Goal: Task Accomplishment & Management: Manage account settings

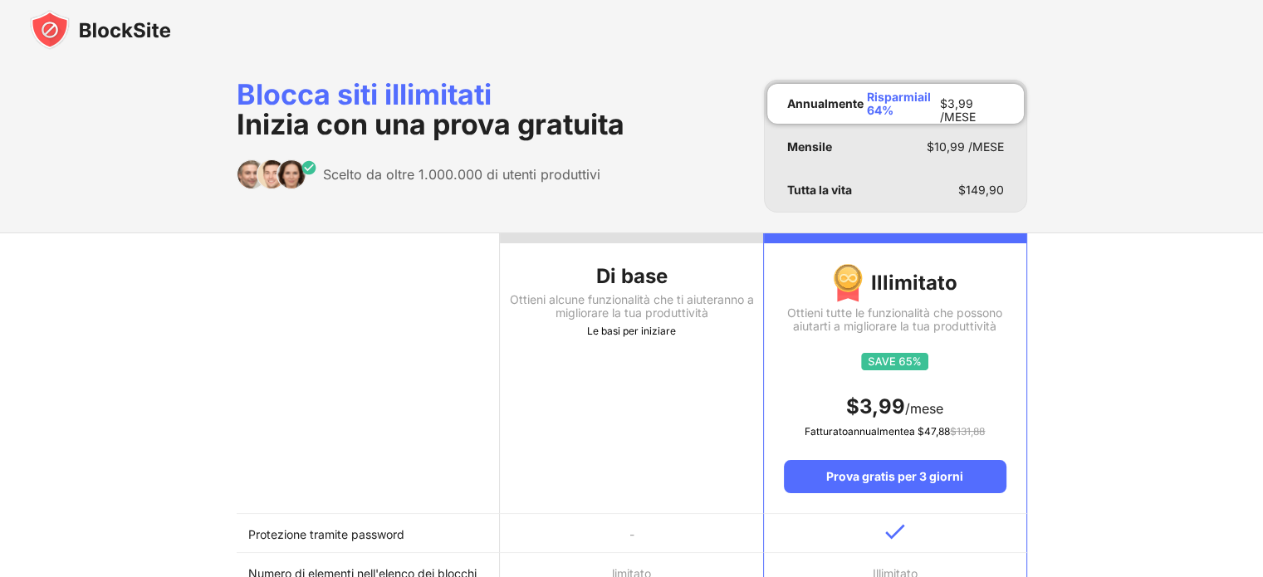
click at [621, 323] on div "Le basi per iniziare" at bounding box center [631, 331] width 263 height 17
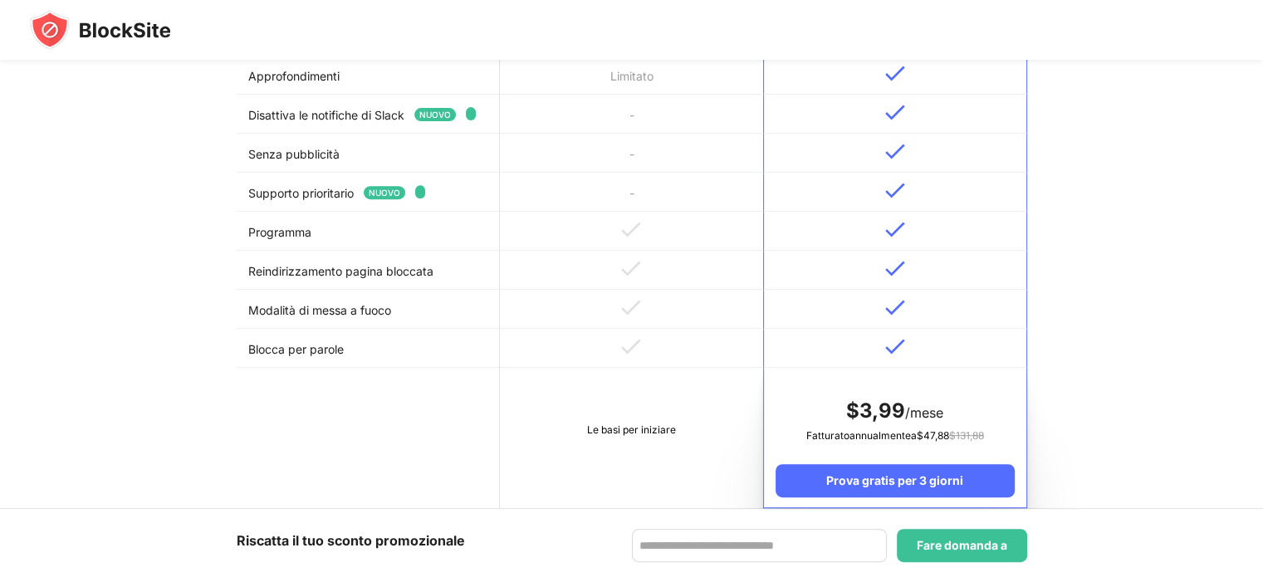
scroll to position [658, 0]
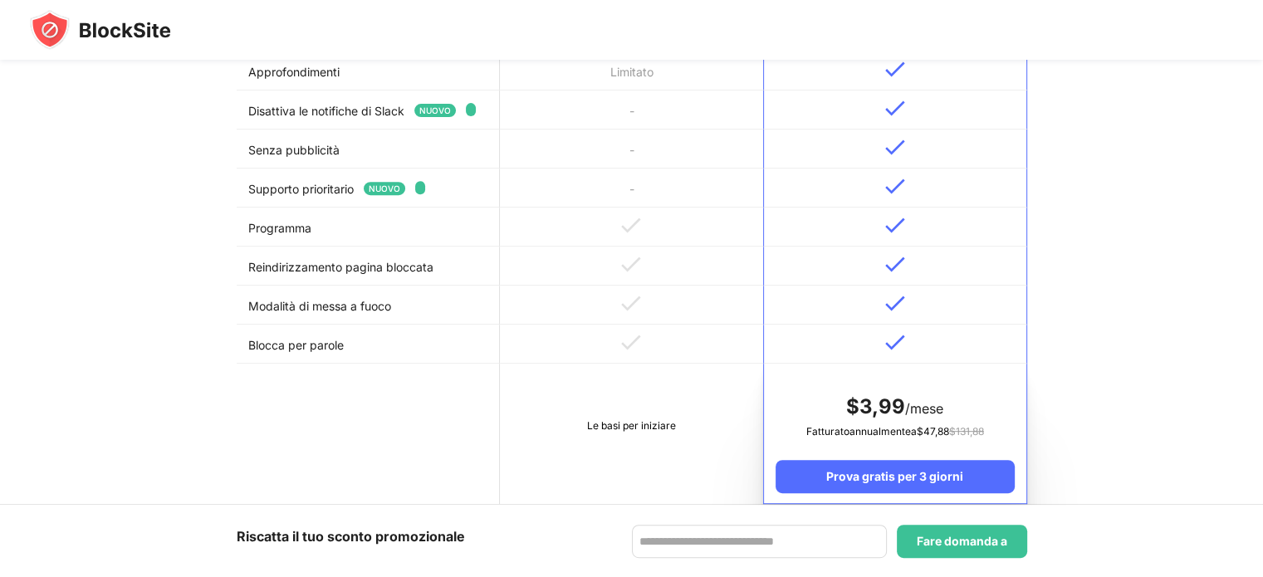
click at [627, 423] on font "Le basi per iniziare" at bounding box center [631, 425] width 89 height 12
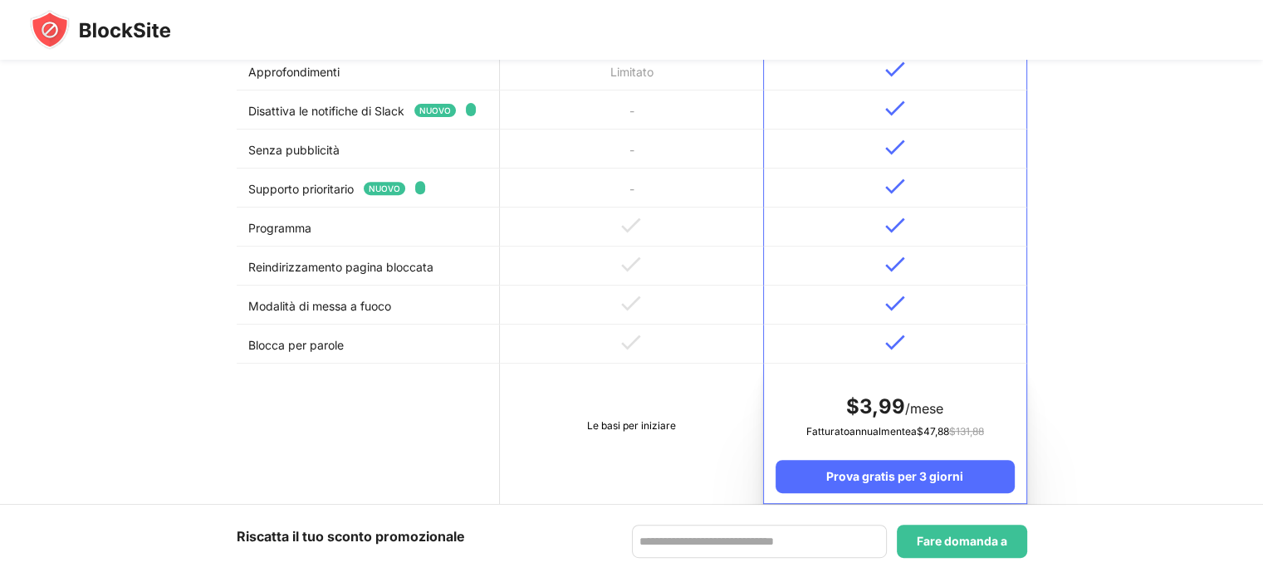
drag, startPoint x: 1275, startPoint y: 297, endPoint x: 1253, endPoint y: 13, distance: 284.1
click at [1253, 13] on div at bounding box center [631, 30] width 1263 height 60
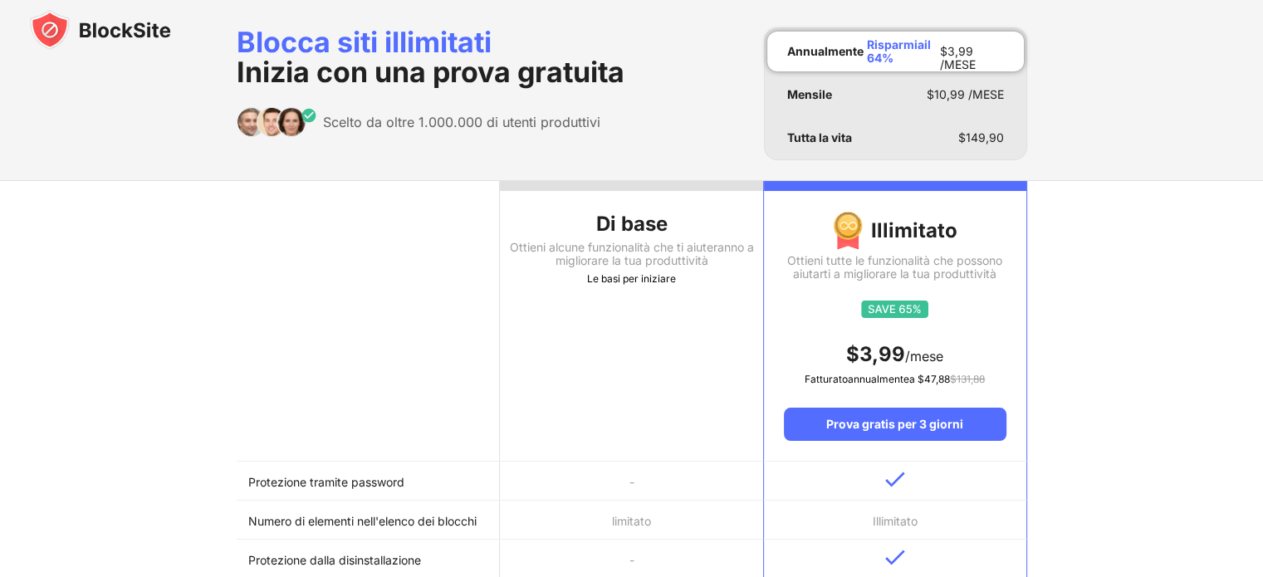
scroll to position [0, 0]
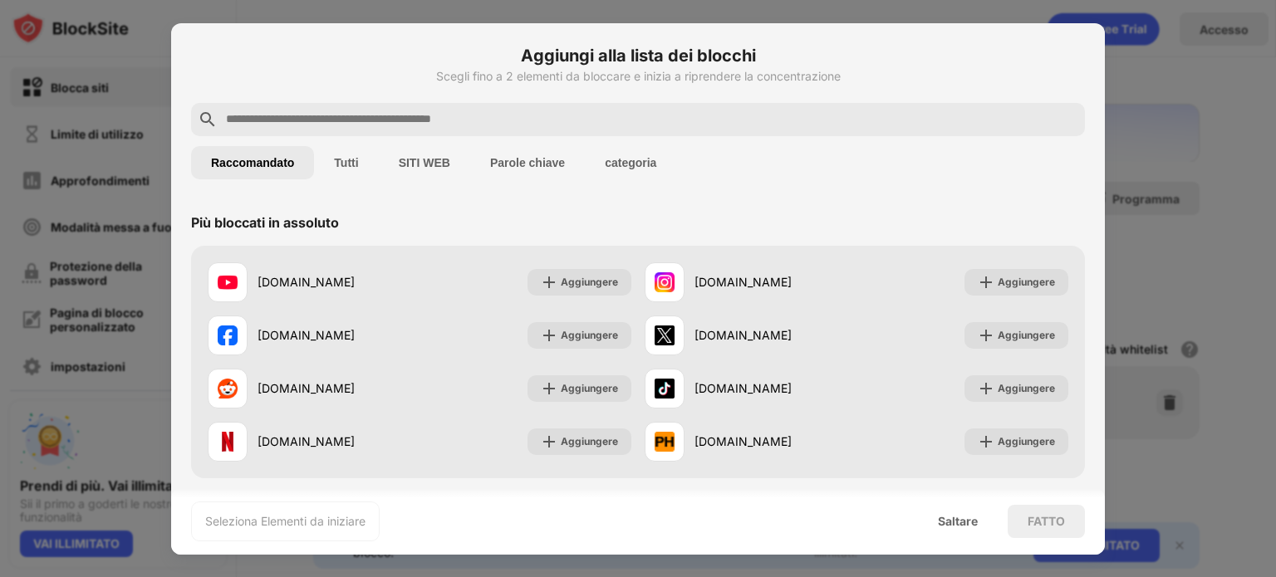
click at [657, 115] on input "text" at bounding box center [651, 120] width 854 height 20
paste input "**********"
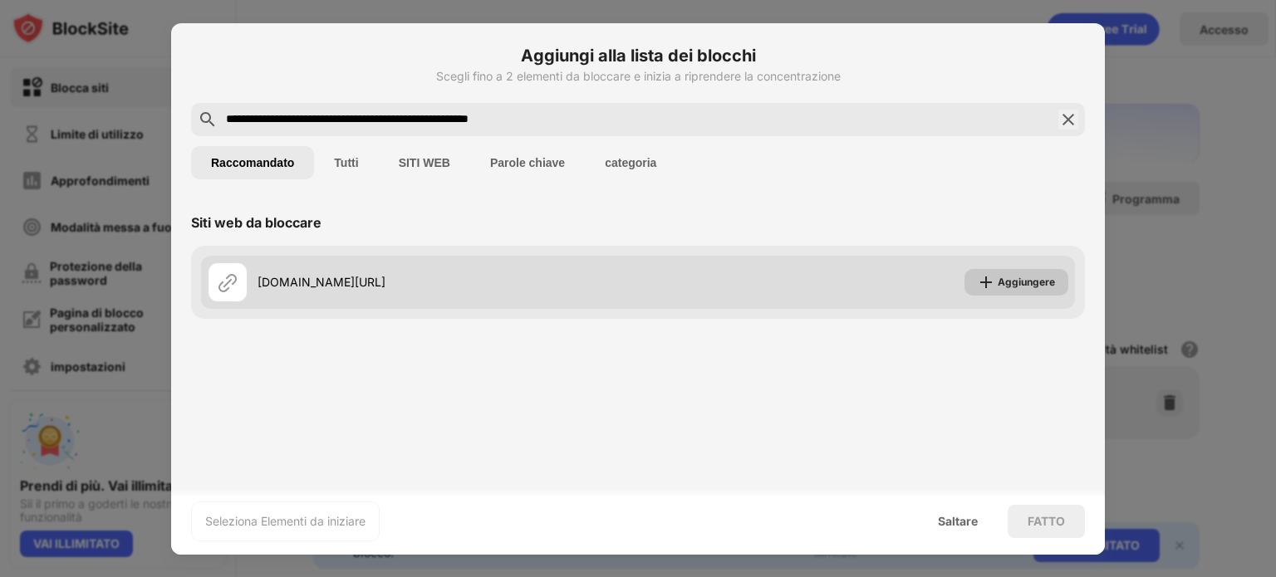
click at [996, 282] on div "Aggiungere" at bounding box center [1016, 282] width 104 height 27
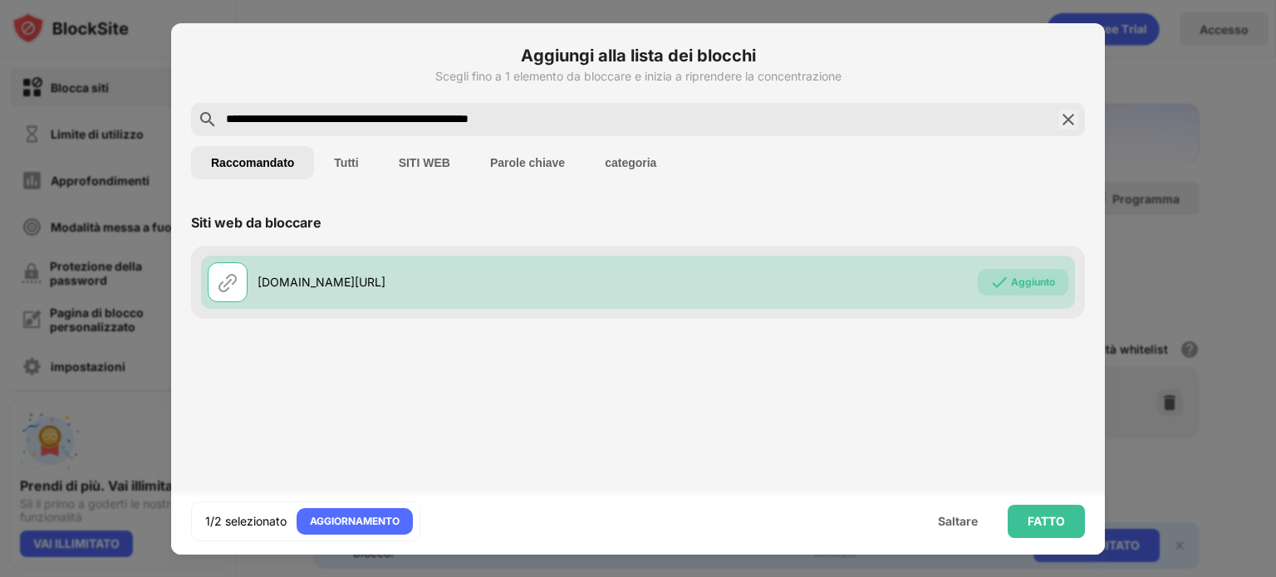
drag, startPoint x: 629, startPoint y: 114, endPoint x: 121, endPoint y: 145, distance: 508.5
click at [121, 576] on div "**********" at bounding box center [638, 577] width 1276 height 0
paste input "**********"
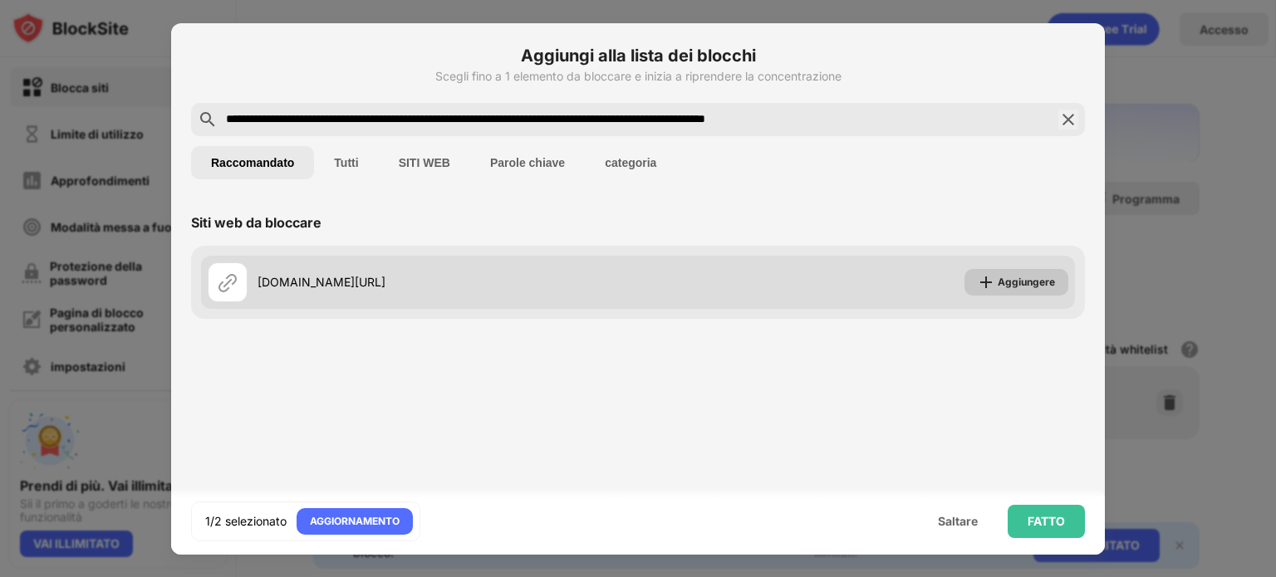
type input "**********"
click at [994, 284] on div "Aggiungere" at bounding box center [1016, 282] width 104 height 27
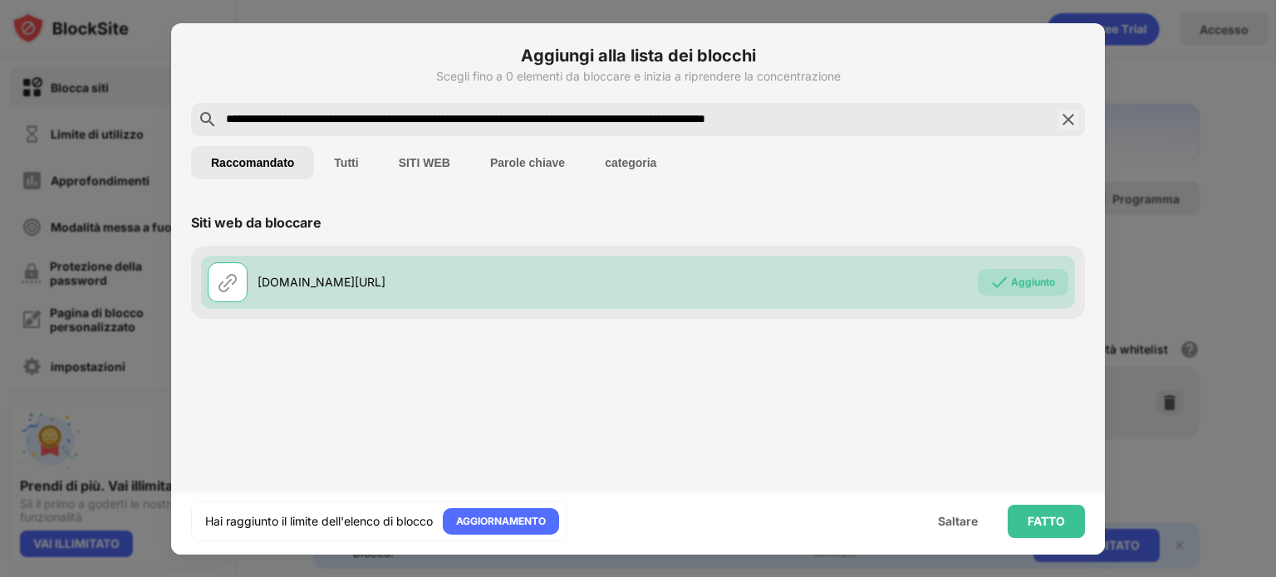
click at [1062, 125] on img at bounding box center [1068, 120] width 20 height 20
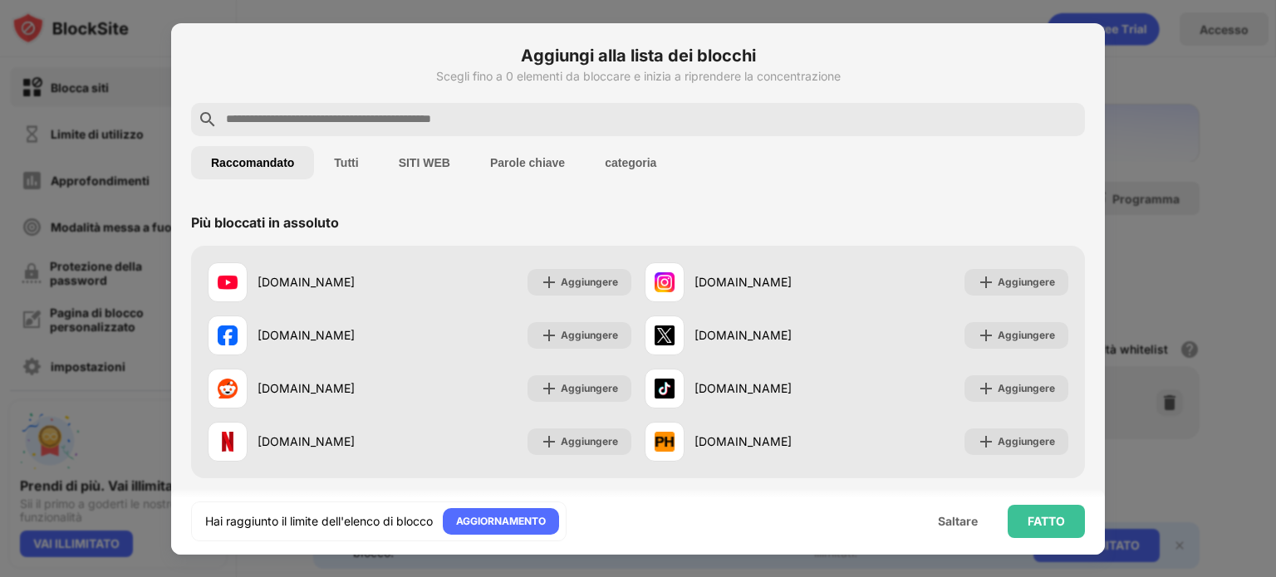
click at [745, 117] on input "text" at bounding box center [651, 120] width 854 height 20
paste input "**********"
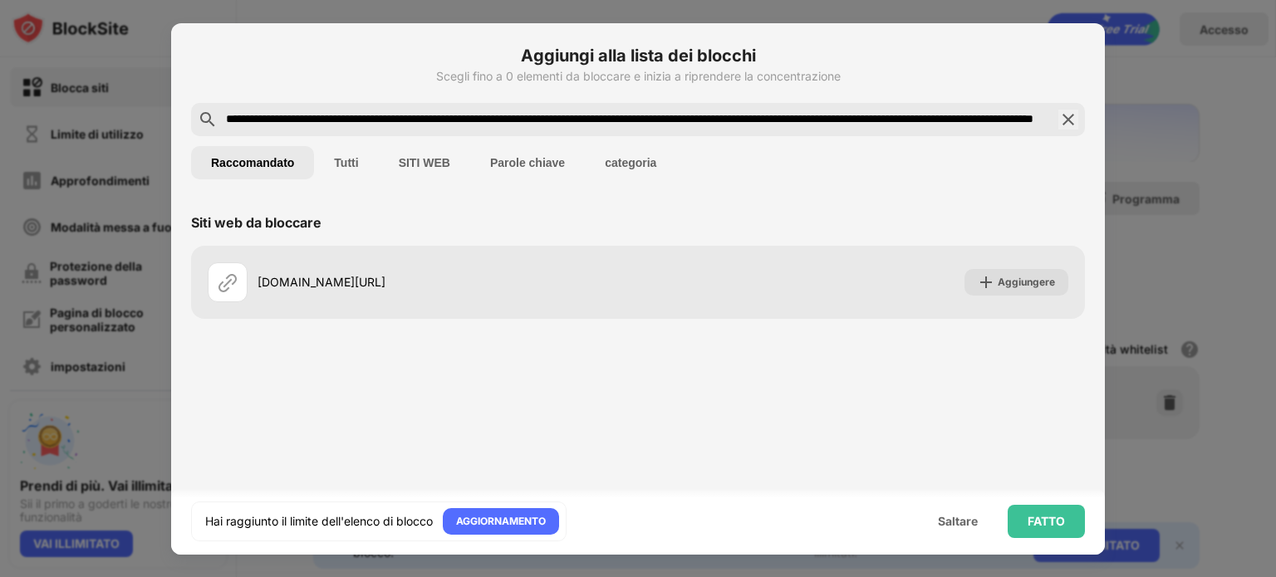
scroll to position [0, 140]
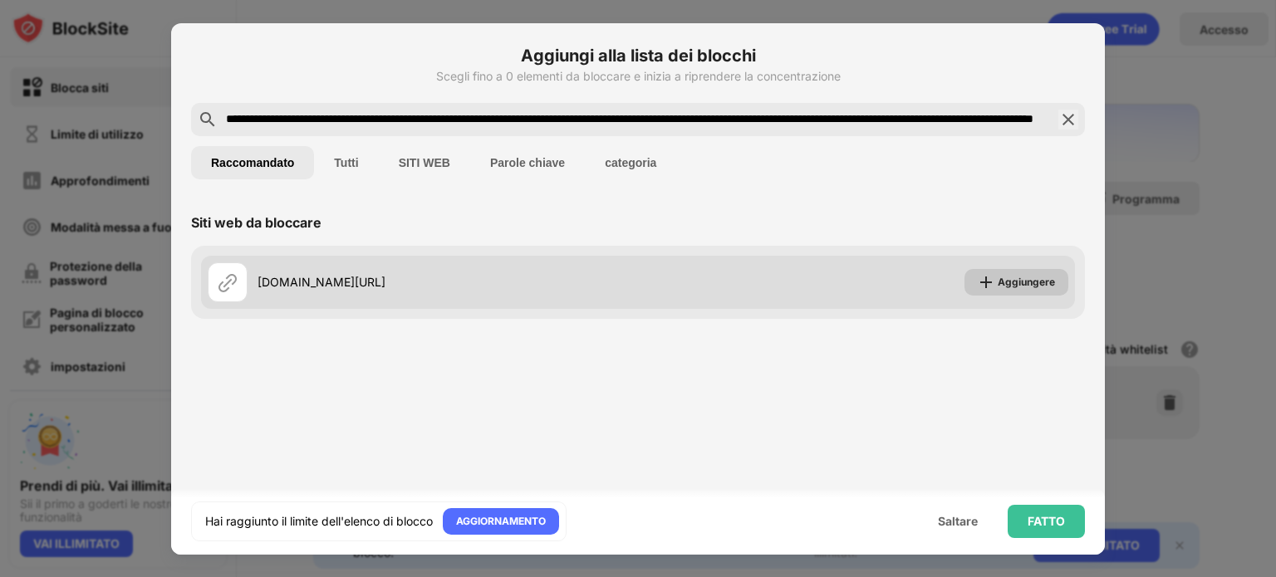
type input "**********"
click at [1020, 285] on font "Aggiungere" at bounding box center [1026, 282] width 57 height 12
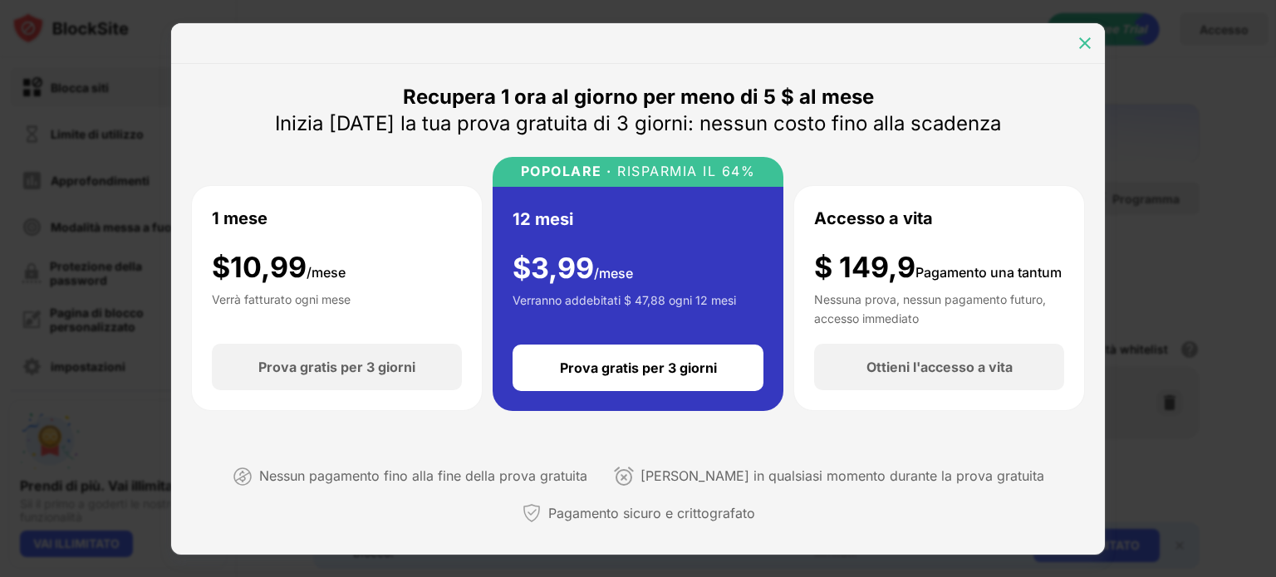
click at [1088, 36] on img at bounding box center [1085, 43] width 17 height 17
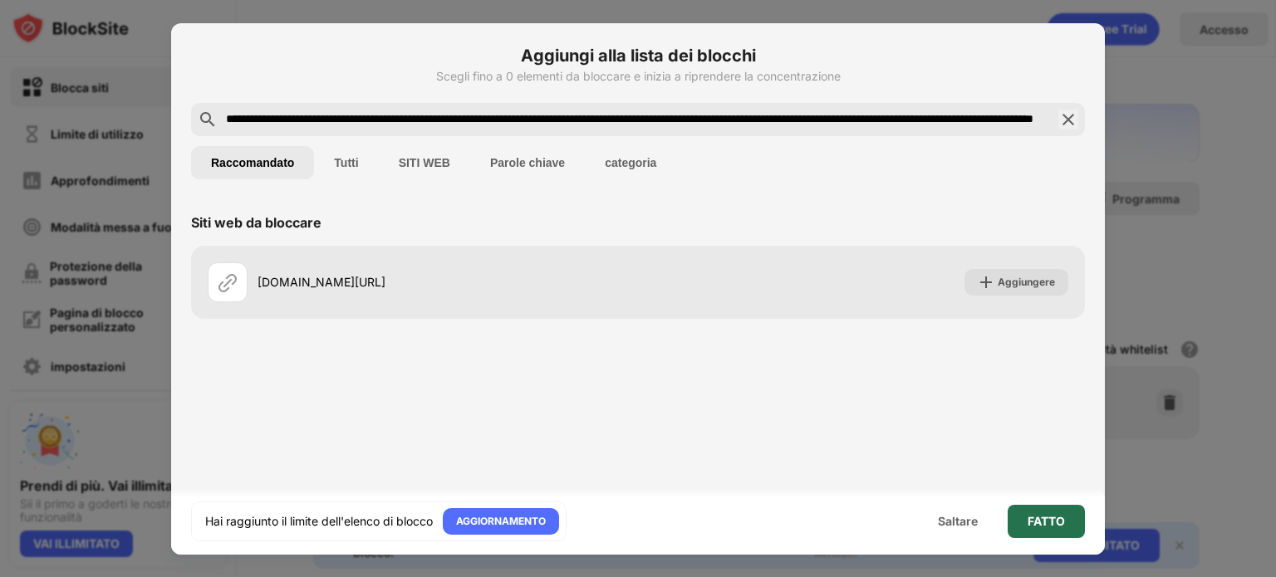
click at [1037, 517] on font "FATTO" at bounding box center [1046, 521] width 37 height 14
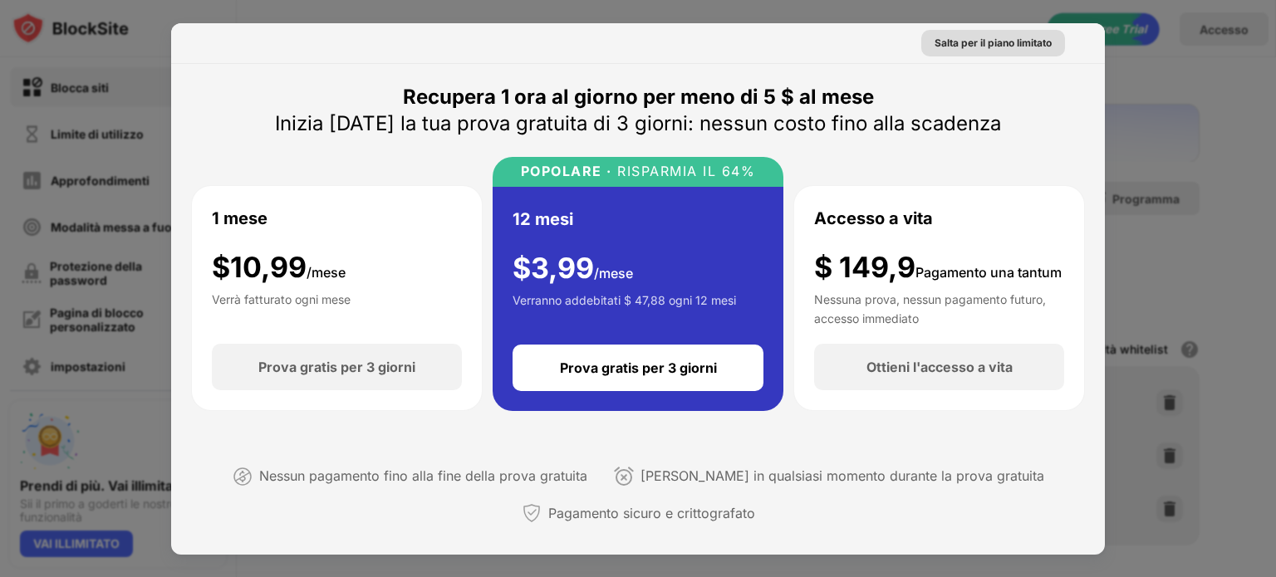
click at [1008, 42] on font "Salta per il piano limitato" at bounding box center [992, 43] width 117 height 12
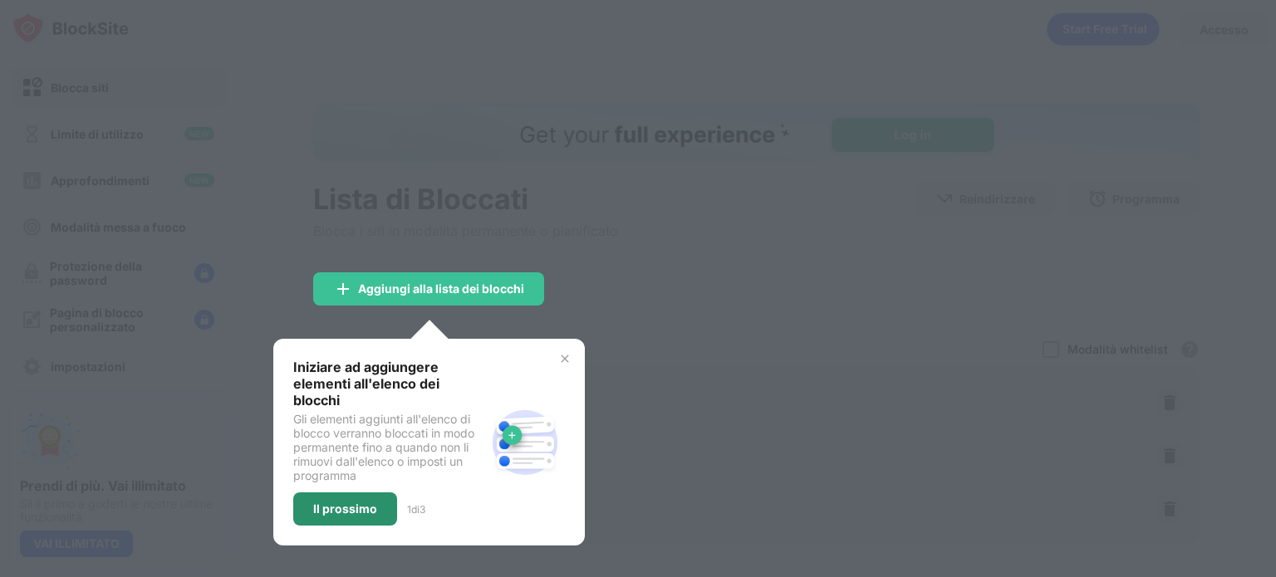
click at [359, 504] on font "Il prossimo" at bounding box center [345, 509] width 64 height 14
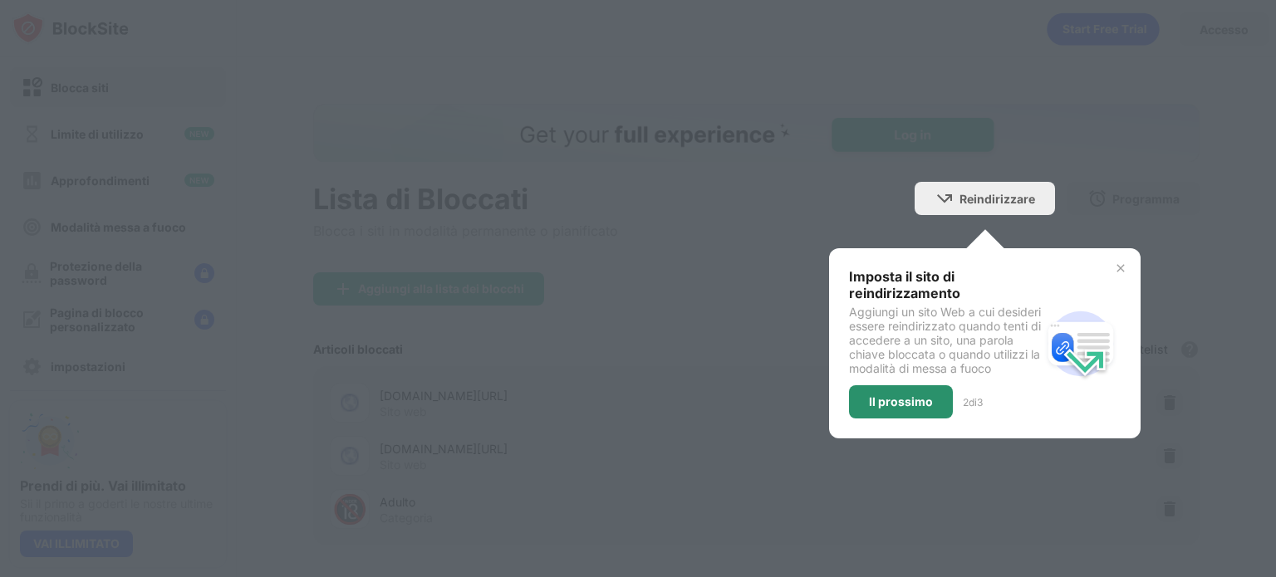
click at [877, 405] on div "Il prossimo" at bounding box center [901, 401] width 104 height 33
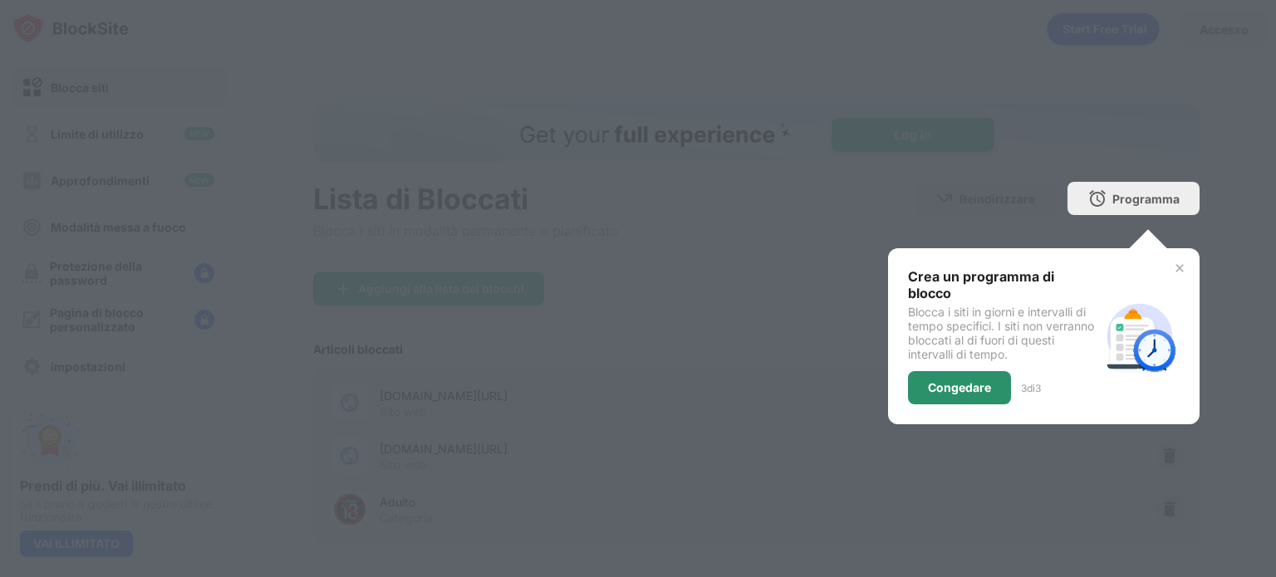
click at [946, 376] on div "Congedare" at bounding box center [959, 387] width 103 height 33
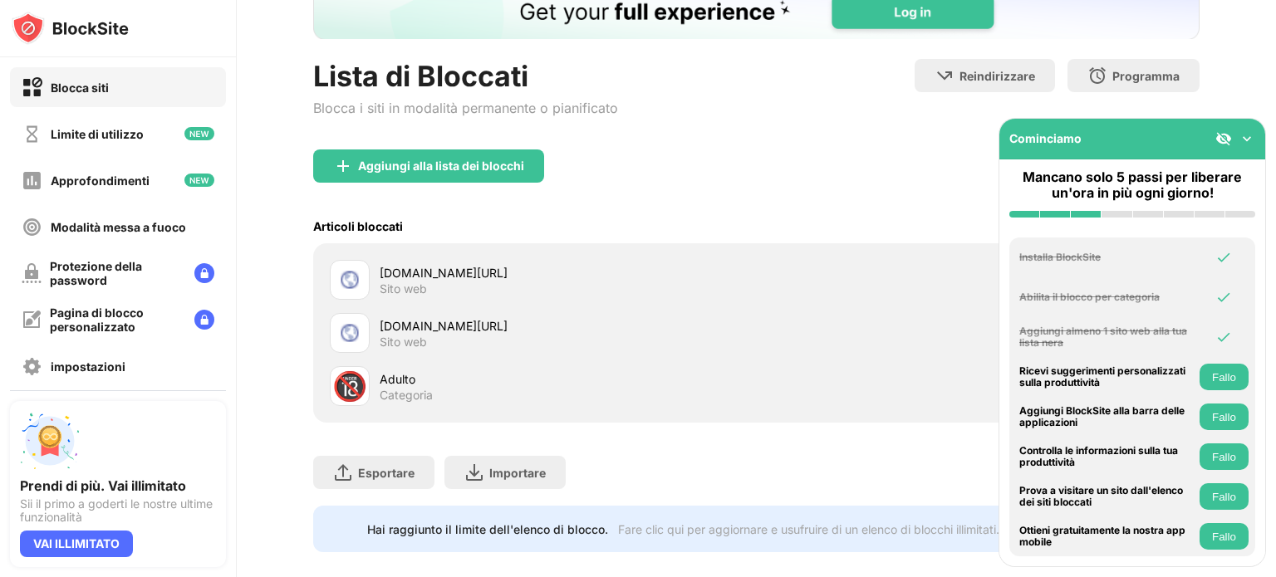
scroll to position [156, 0]
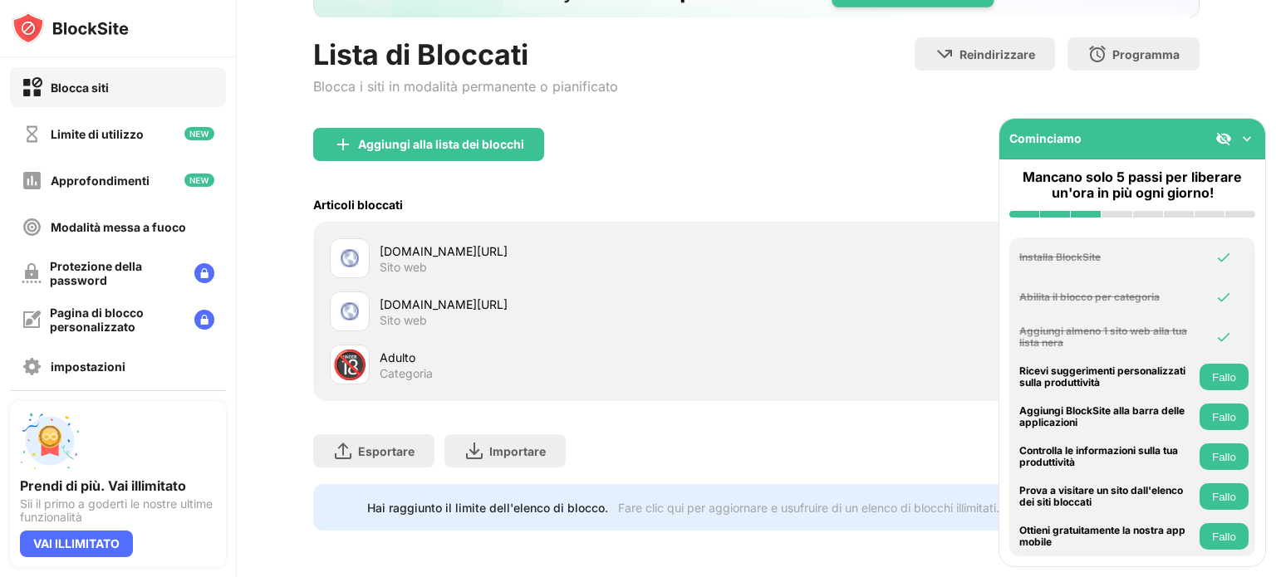
click at [508, 297] on font "whatevertodo.com/lay/index-it.htm?zoneid=9064491&banner=24079341&subzone_id=&os…" at bounding box center [444, 304] width 128 height 14
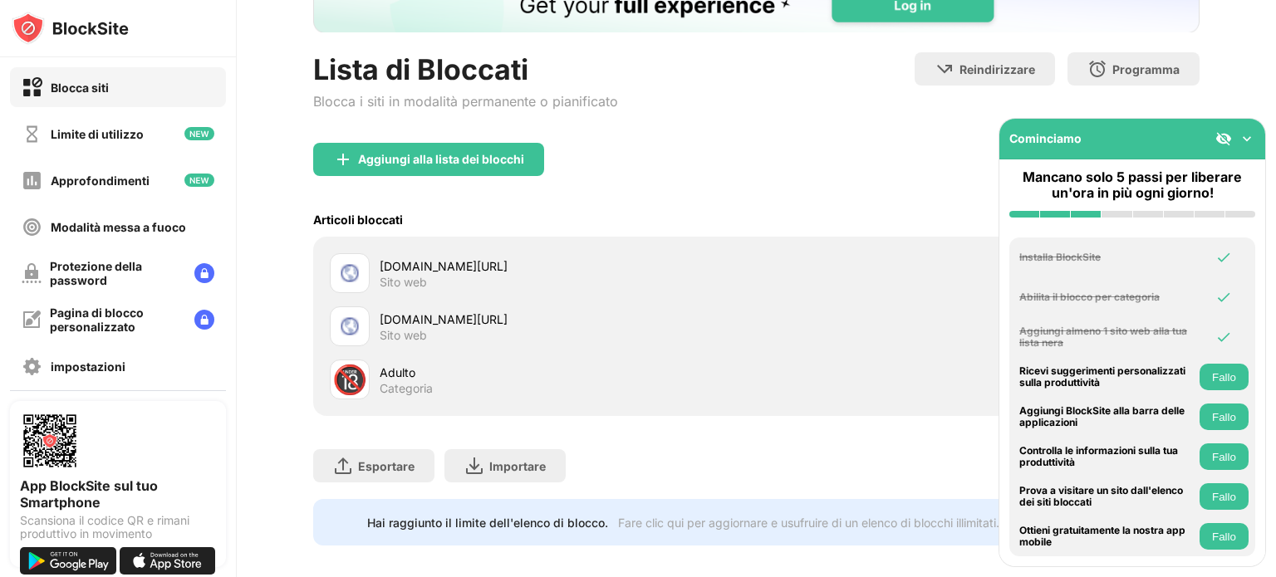
scroll to position [156, 0]
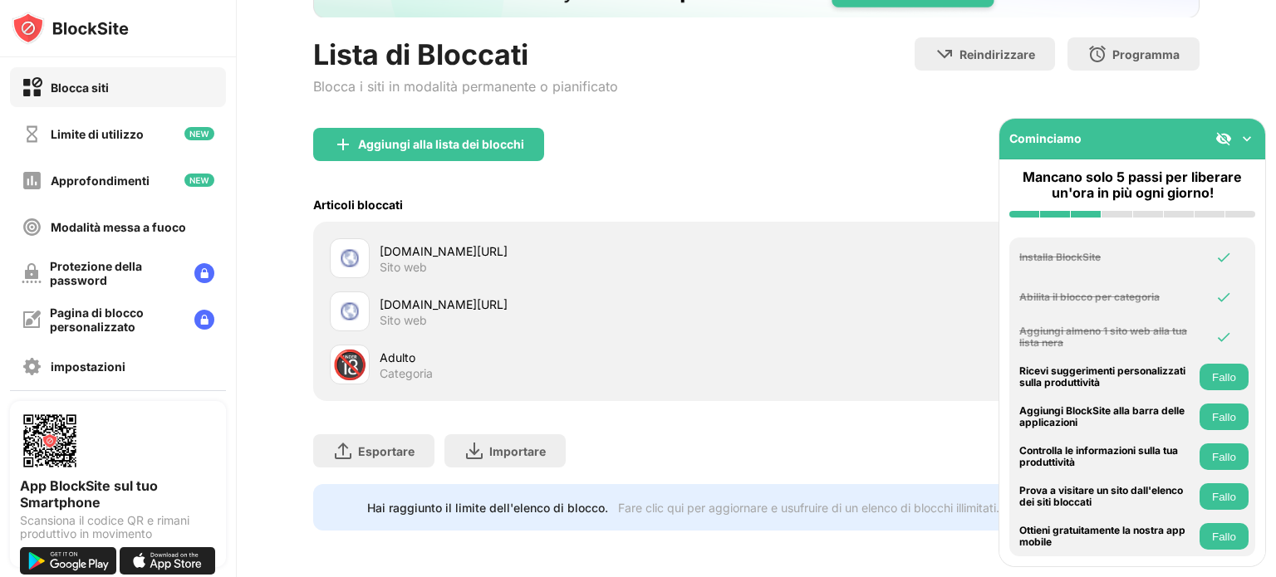
click at [405, 351] on font "Adulto" at bounding box center [398, 358] width 36 height 14
click at [472, 137] on font "Aggiungi alla lista dei blocchi" at bounding box center [441, 144] width 166 height 14
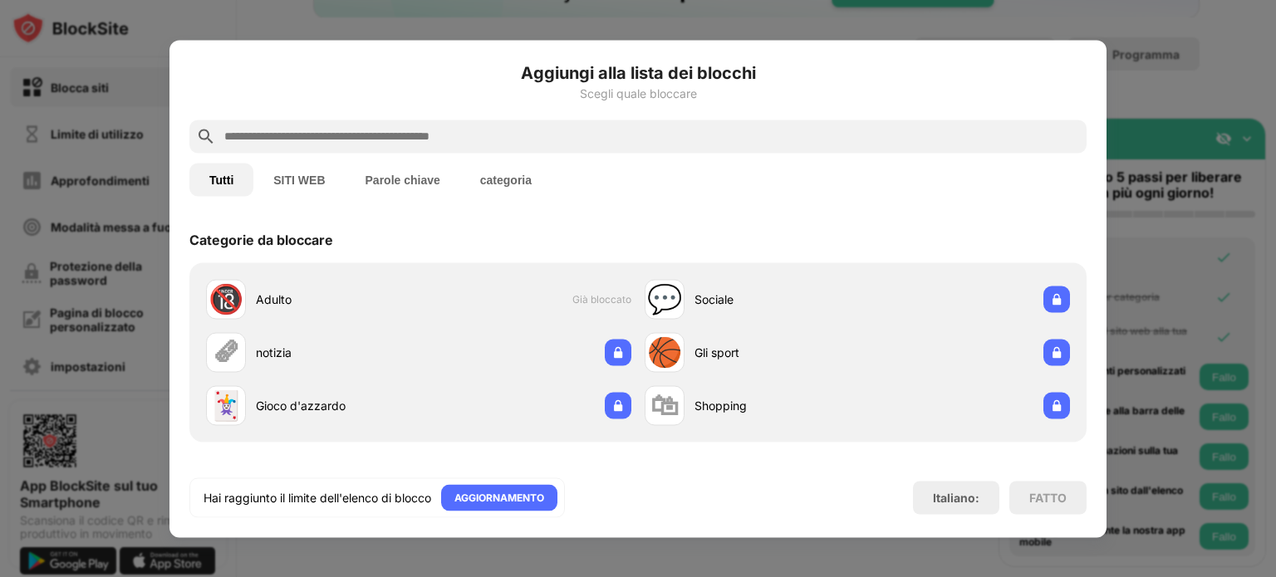
click at [1240, 82] on div at bounding box center [638, 288] width 1276 height 577
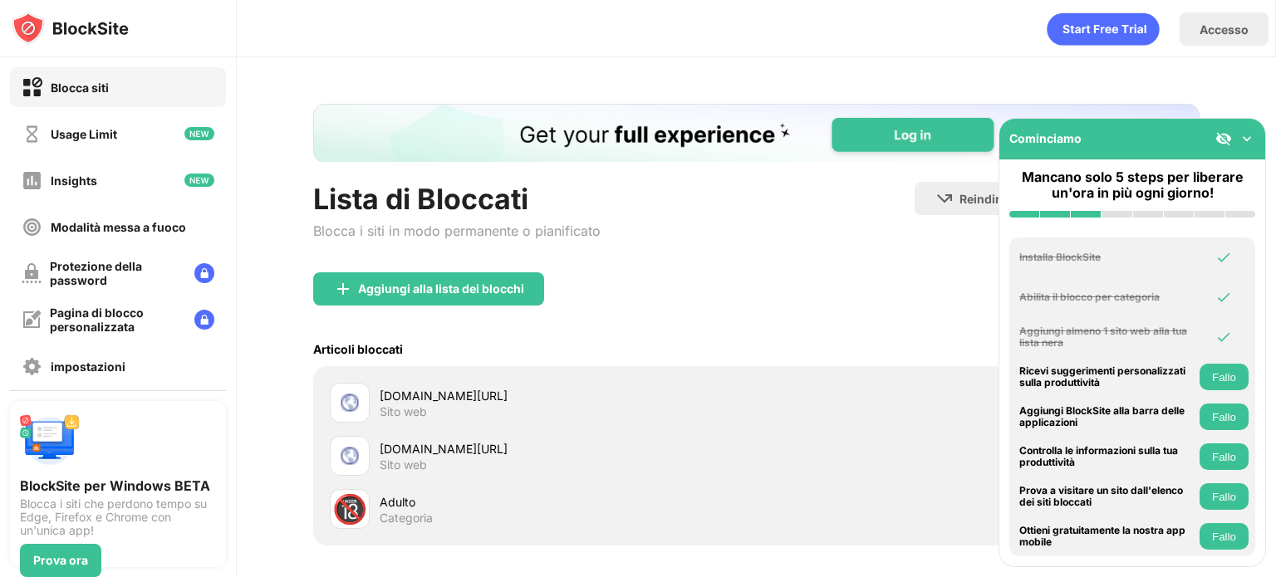
click at [390, 503] on div "Adulto" at bounding box center [568, 501] width 376 height 17
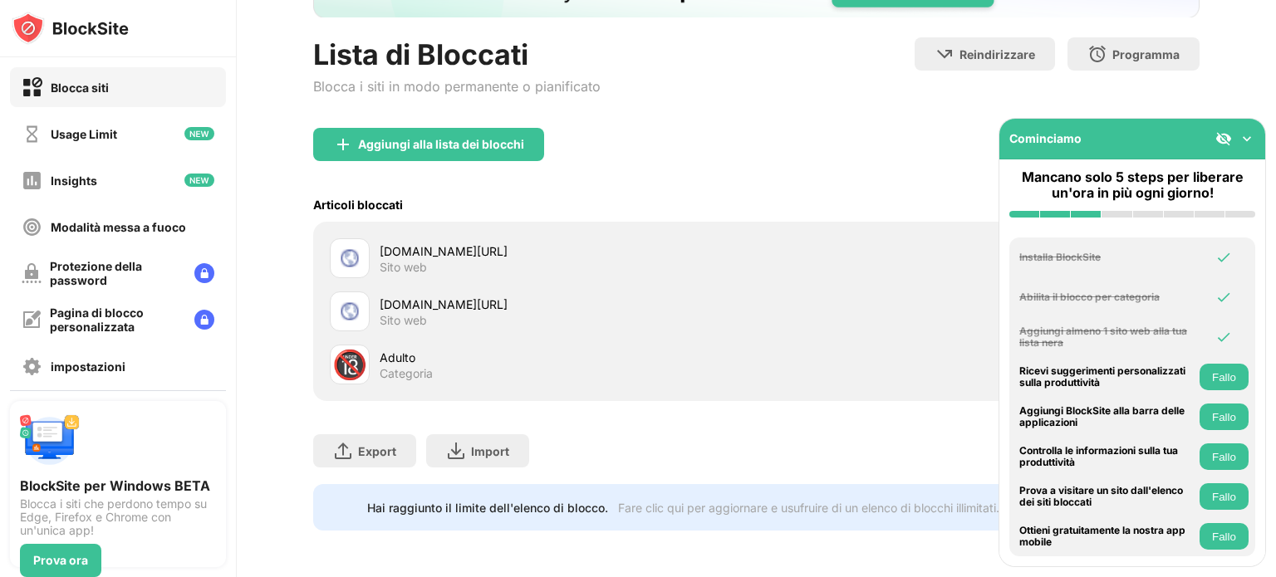
scroll to position [51, 0]
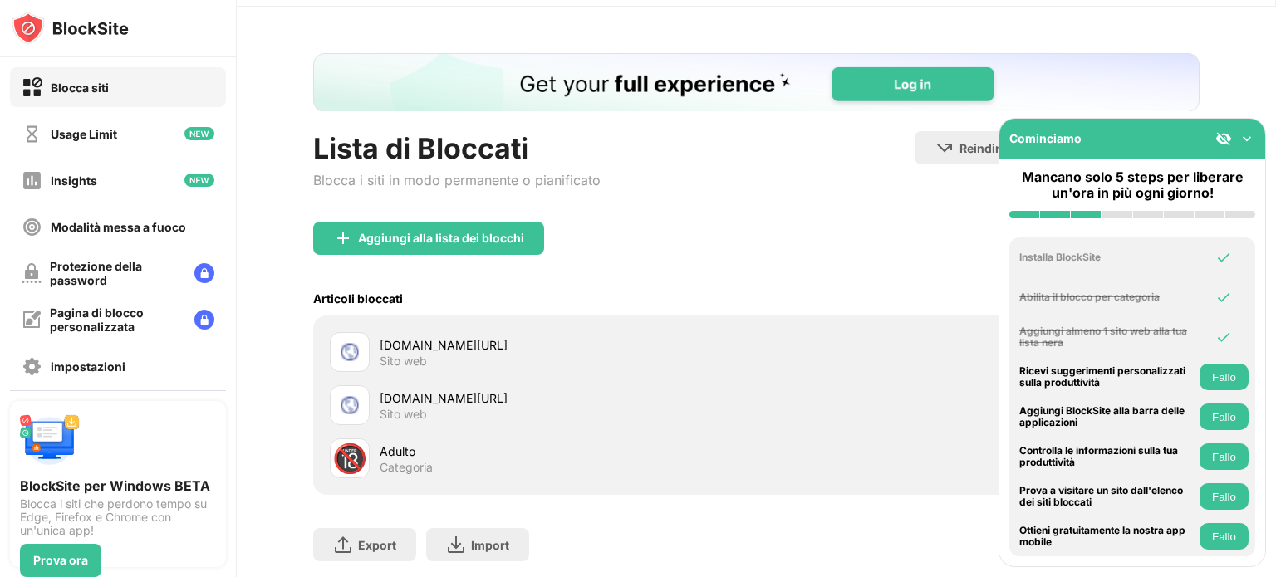
click at [802, 461] on div "🔞 Adulto Categoria" at bounding box center [756, 458] width 866 height 53
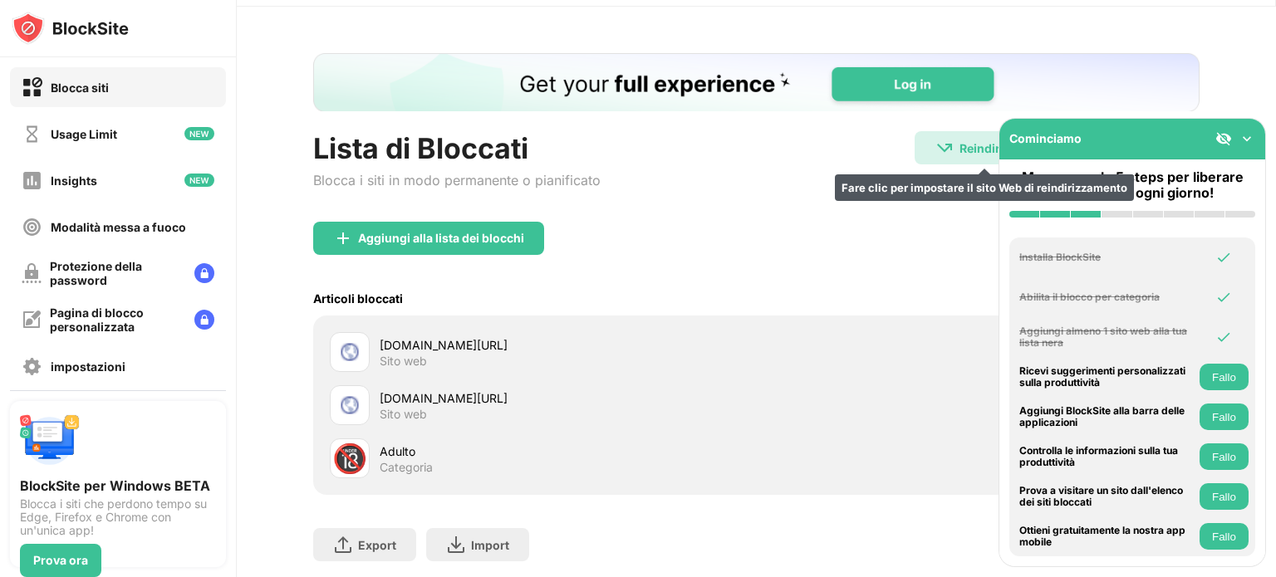
click at [942, 155] on img at bounding box center [944, 148] width 20 height 20
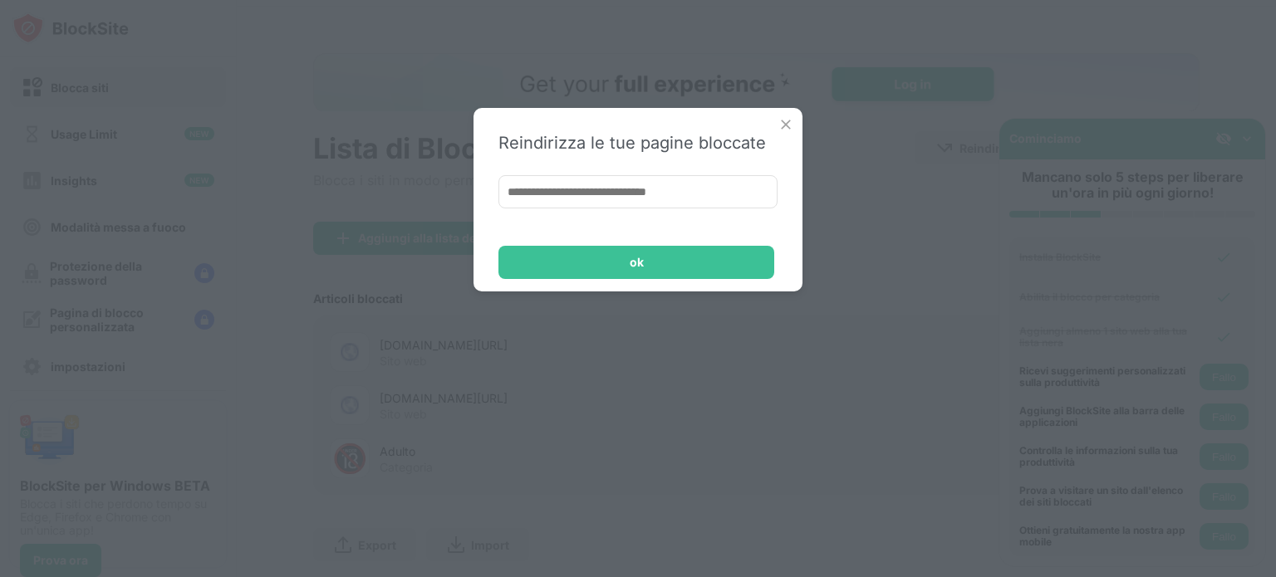
click at [787, 128] on img at bounding box center [785, 124] width 17 height 17
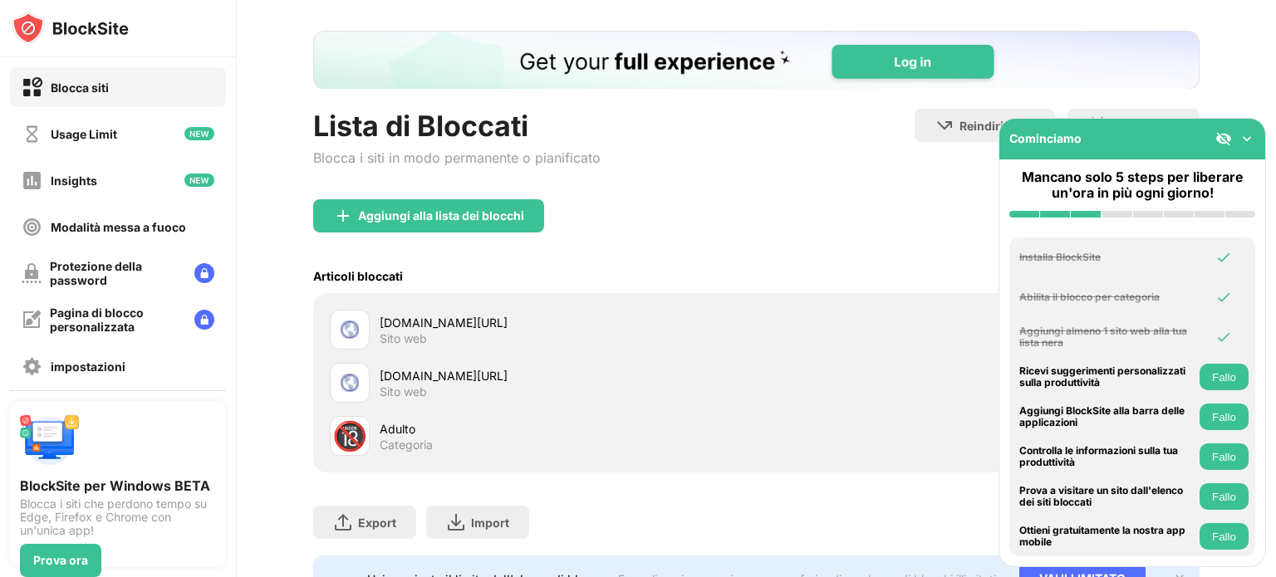
scroll to position [156, 0]
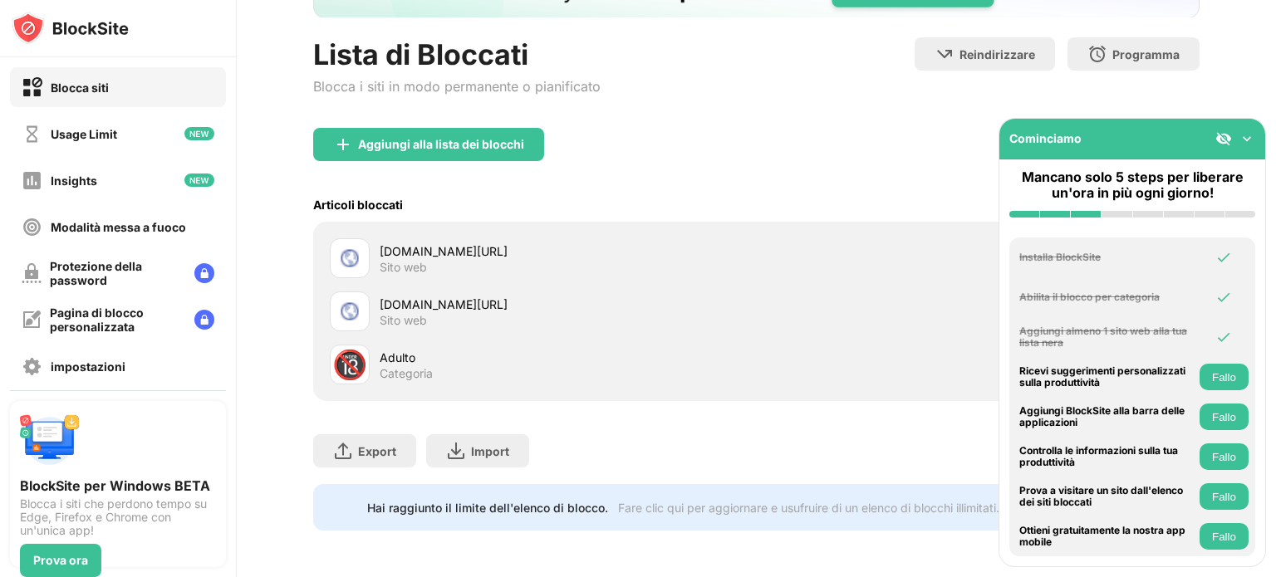
click at [1247, 142] on img at bounding box center [1246, 138] width 17 height 17
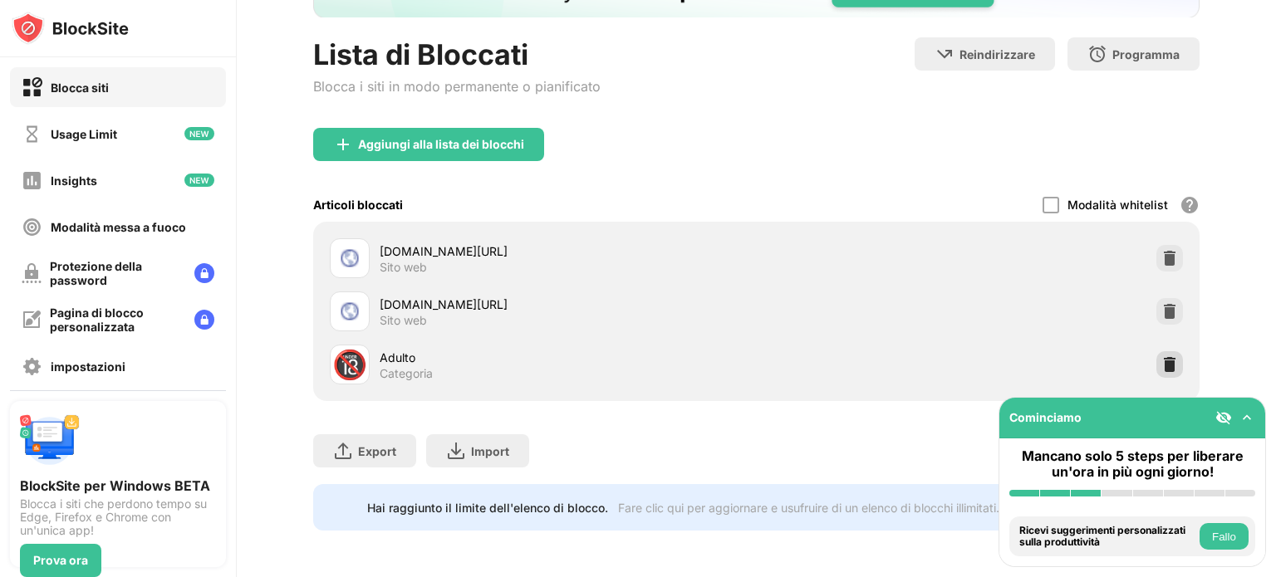
click at [1161, 356] on img at bounding box center [1169, 364] width 17 height 17
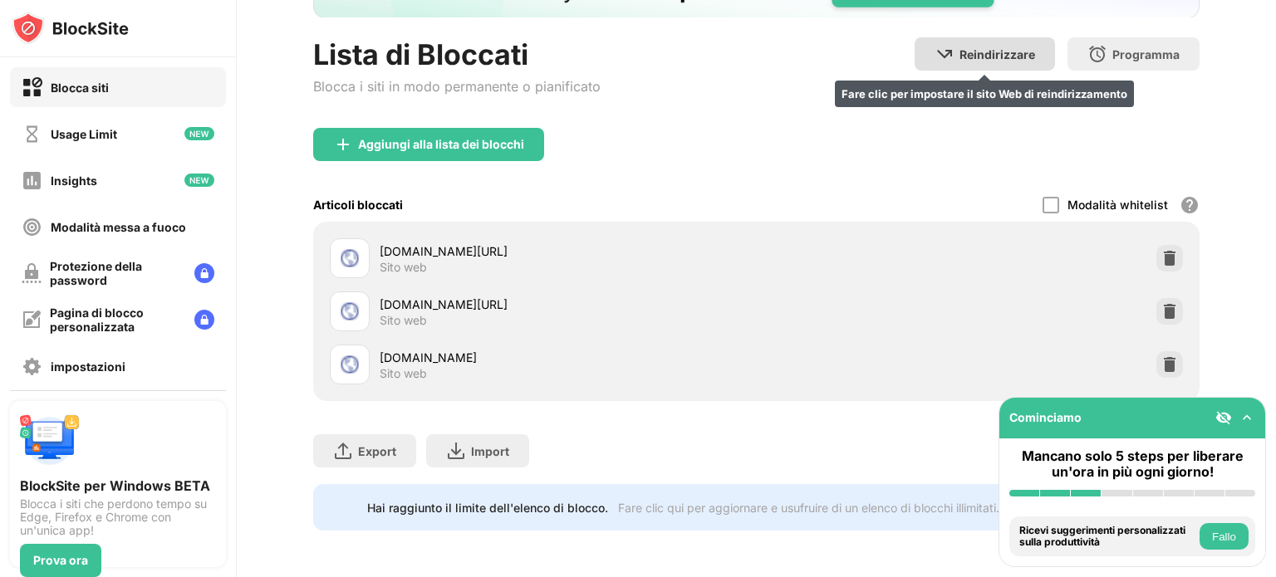
drag, startPoint x: 932, startPoint y: 23, endPoint x: 935, endPoint y: 45, distance: 21.9
click at [935, 45] on div "Lista di Bloccati Blocca i siti in modo permanente o pianificato Reindirizzare …" at bounding box center [756, 244] width 886 height 571
click at [935, 45] on img at bounding box center [944, 54] width 20 height 20
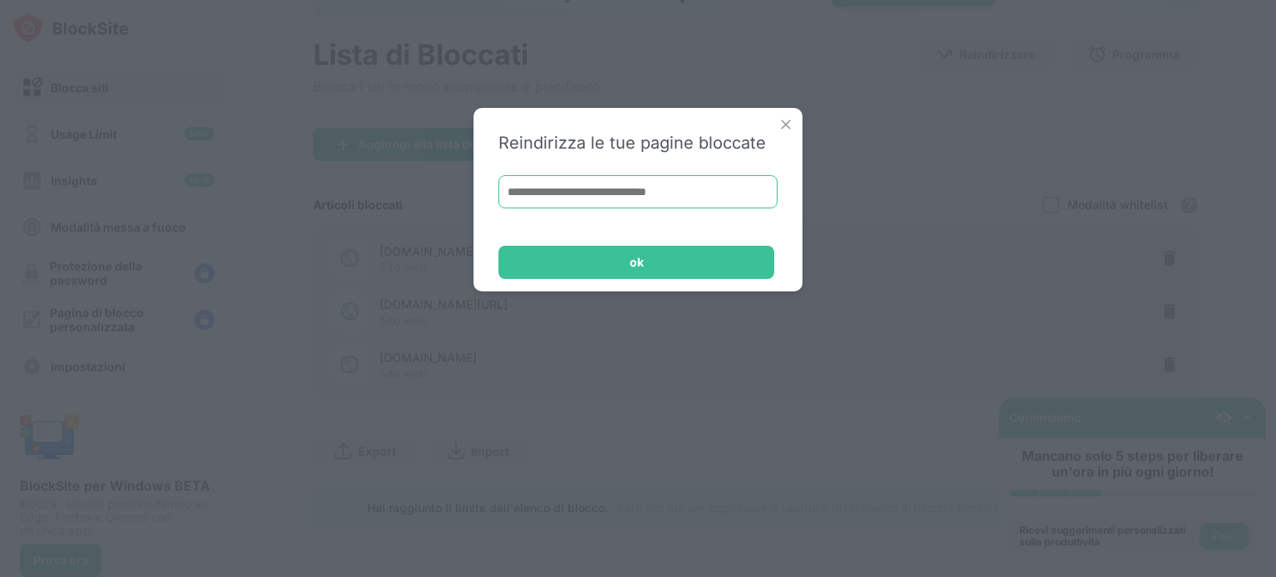
click at [671, 197] on input at bounding box center [637, 191] width 279 height 33
type input "**********"
